Goal: Information Seeking & Learning: Check status

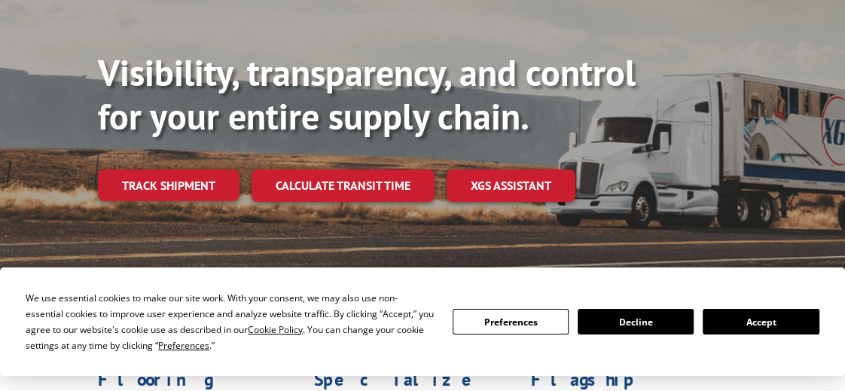
scroll to position [224, 0]
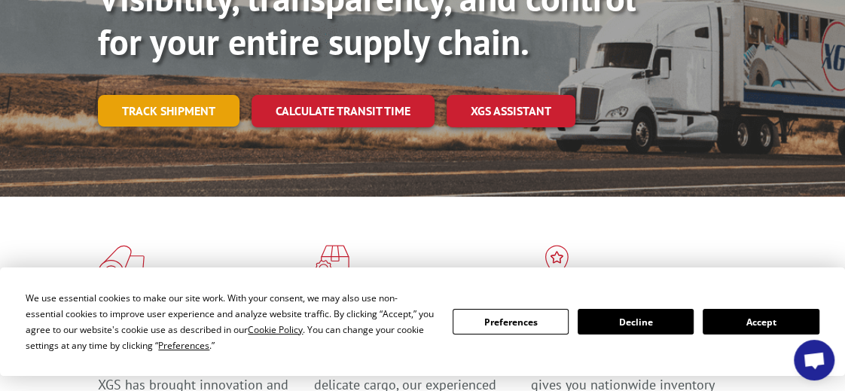
click at [172, 95] on link "Track shipment" at bounding box center [169, 111] width 142 height 32
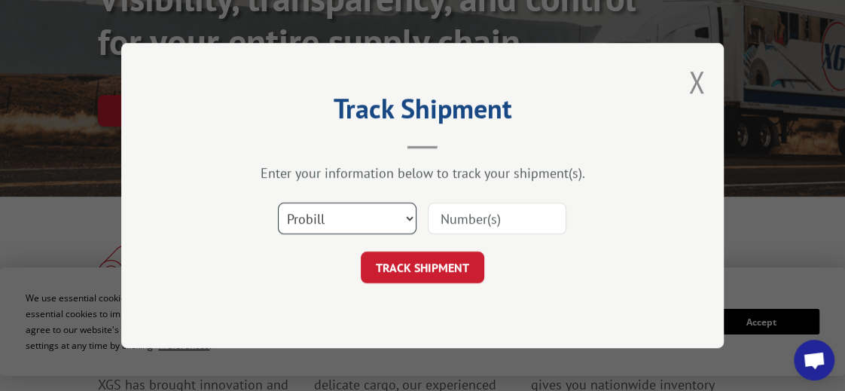
click at [408, 220] on select "Select category... Probill BOL PO" at bounding box center [347, 219] width 139 height 32
select select "bol"
click at [278, 203] on select "Select category... Probill BOL PO" at bounding box center [347, 219] width 139 height 32
click at [451, 219] on input at bounding box center [497, 219] width 139 height 32
paste input "08282025HARBOR-1"
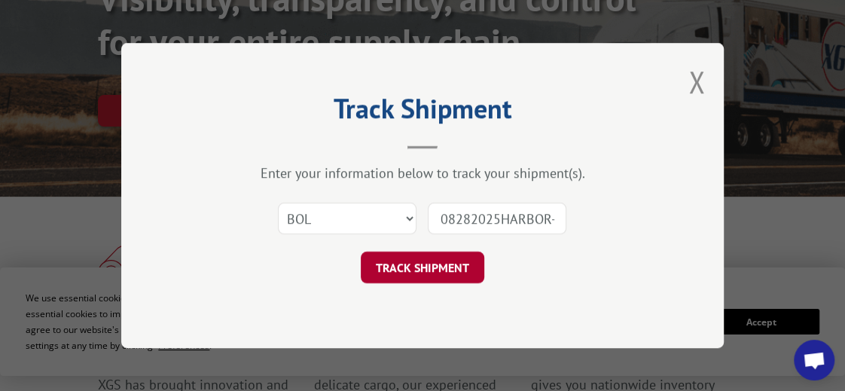
scroll to position [0, 7]
type input "08282025HARBOR-1"
click at [438, 269] on button "TRACK SHIPMENT" at bounding box center [422, 267] width 123 height 32
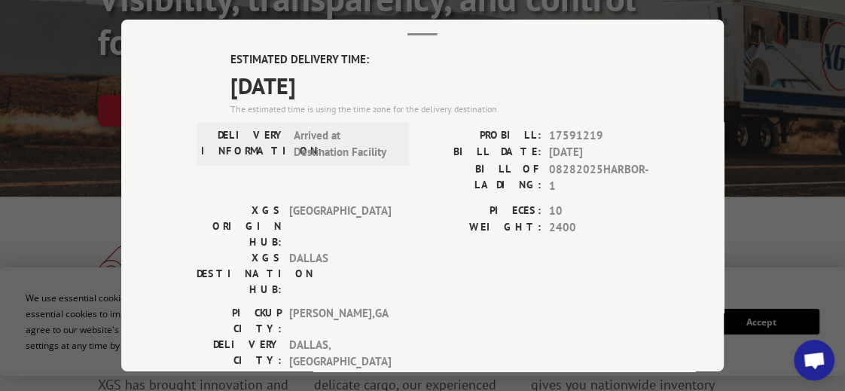
scroll to position [0, 0]
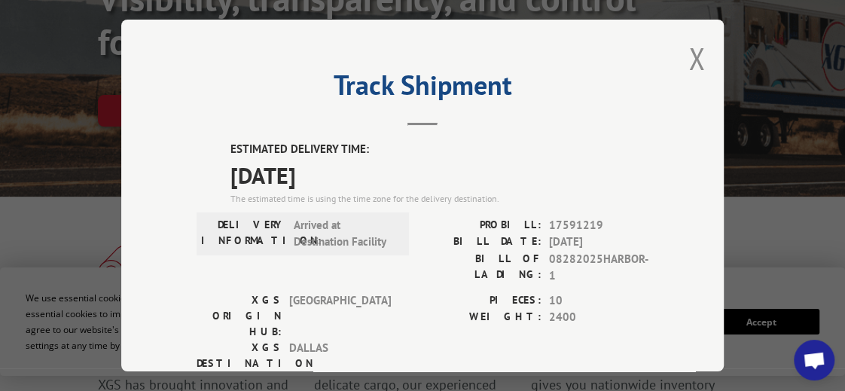
click at [688, 52] on button "Close modal" at bounding box center [696, 58] width 17 height 40
